Goal: Transaction & Acquisition: Purchase product/service

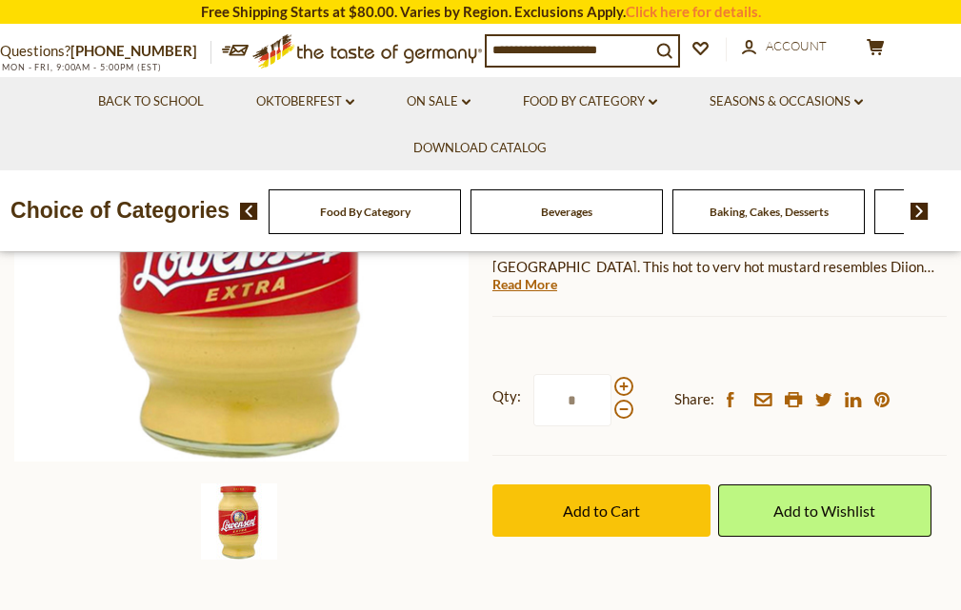
scroll to position [381, 0]
drag, startPoint x: 584, startPoint y: 395, endPoint x: 561, endPoint y: 409, distance: 26.5
click at [561, 409] on input "*" at bounding box center [572, 400] width 78 height 52
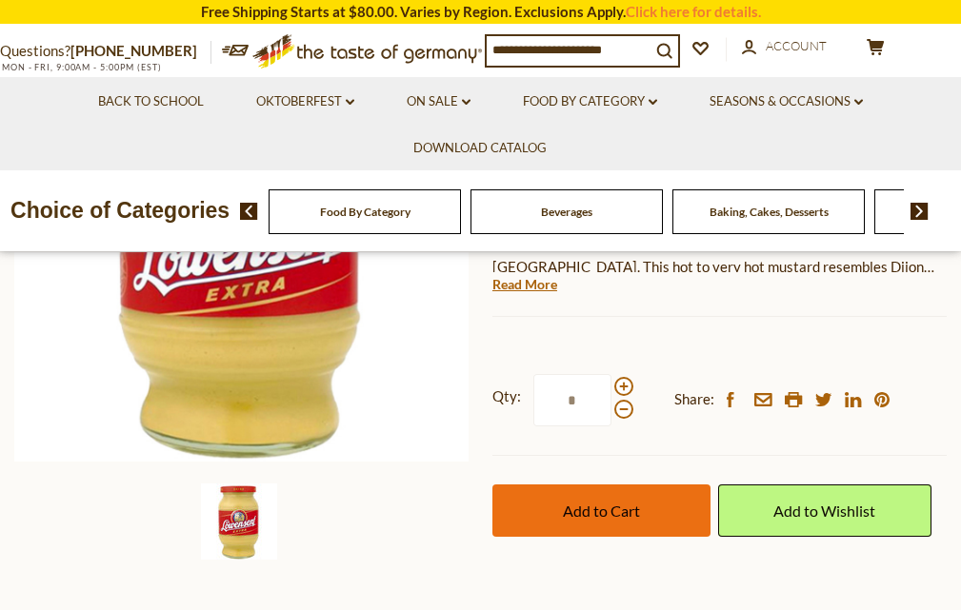
type input "*"
click at [596, 515] on span "Add to Cart" at bounding box center [601, 511] width 77 height 18
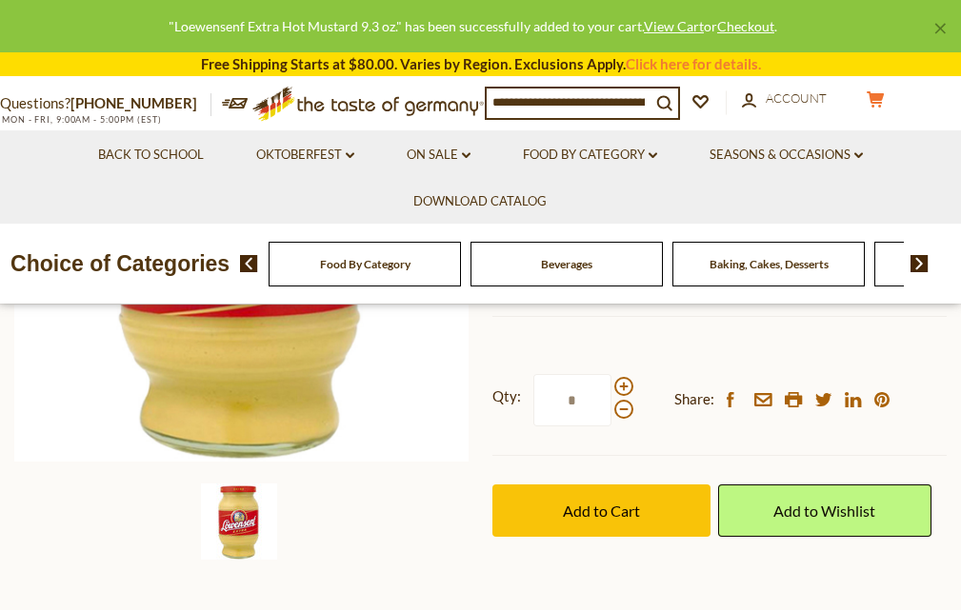
click at [867, 91] on icon "cart" at bounding box center [876, 99] width 18 height 16
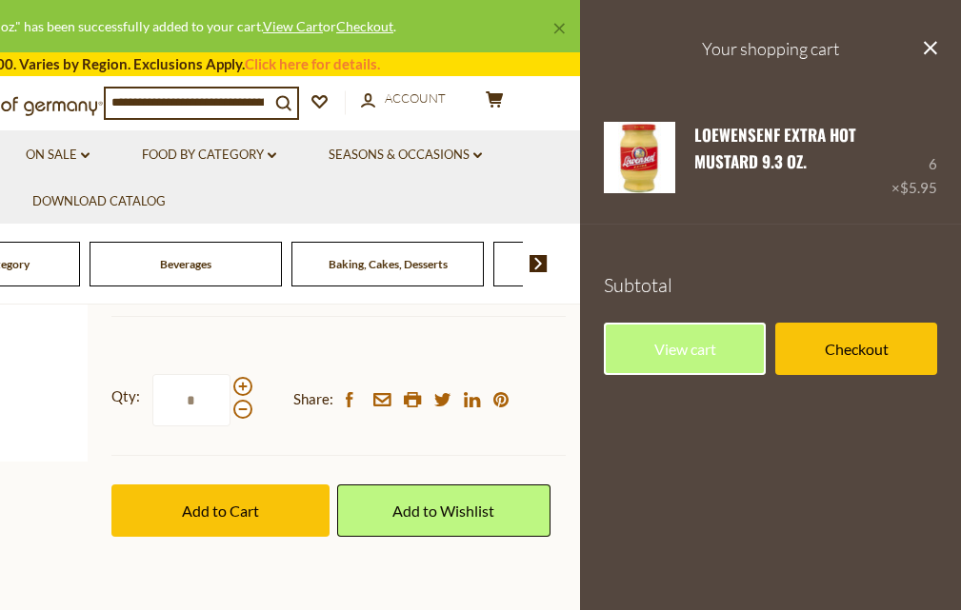
click at [825, 363] on link "Checkout" at bounding box center [856, 349] width 162 height 52
